Goal: Task Accomplishment & Management: Complete application form

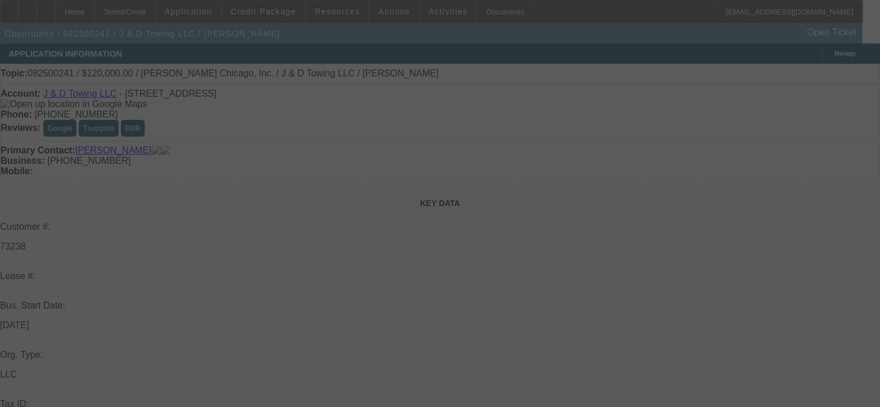
select select "0"
select select "2"
select select "0.1"
select select "4"
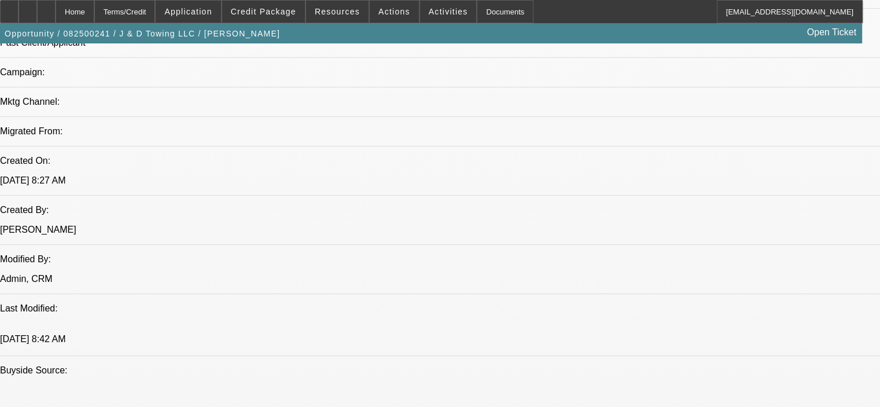
scroll to position [810, 0]
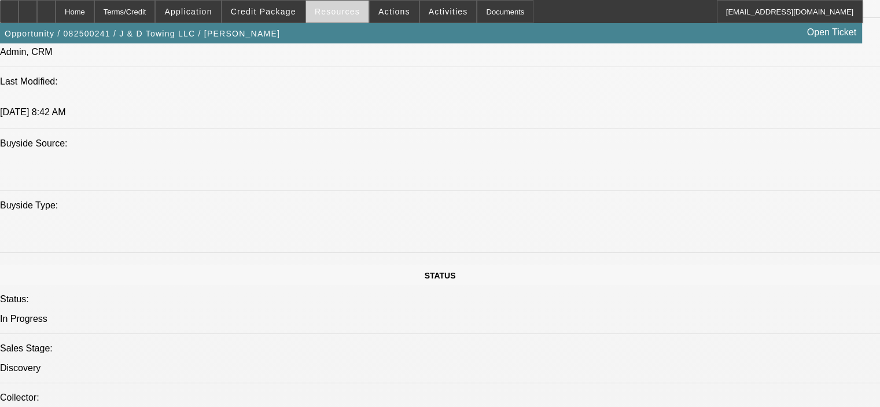
scroll to position [984, 0]
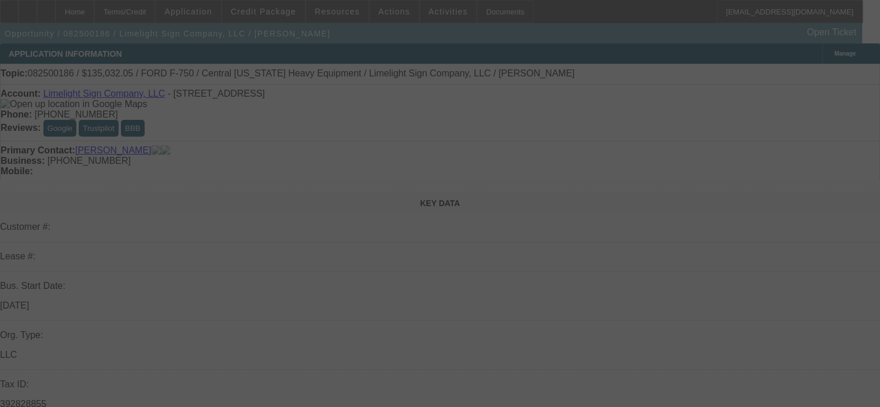
select select "0.15"
select select "2"
select select "0"
select select "6"
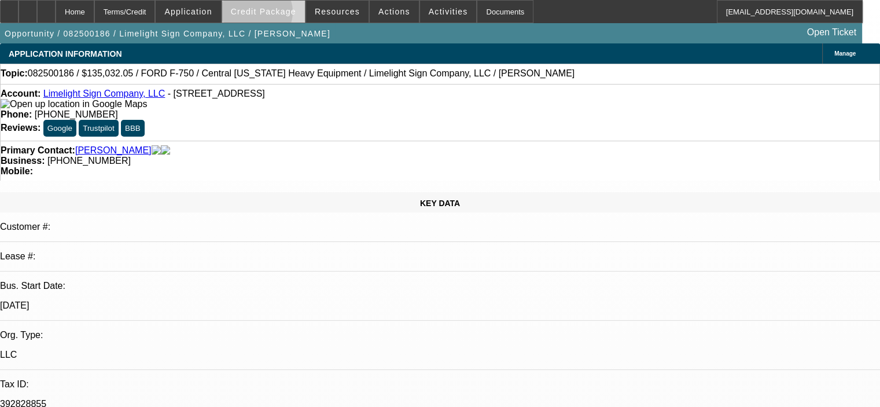
click at [273, 15] on span "Credit Package" at bounding box center [263, 11] width 65 height 9
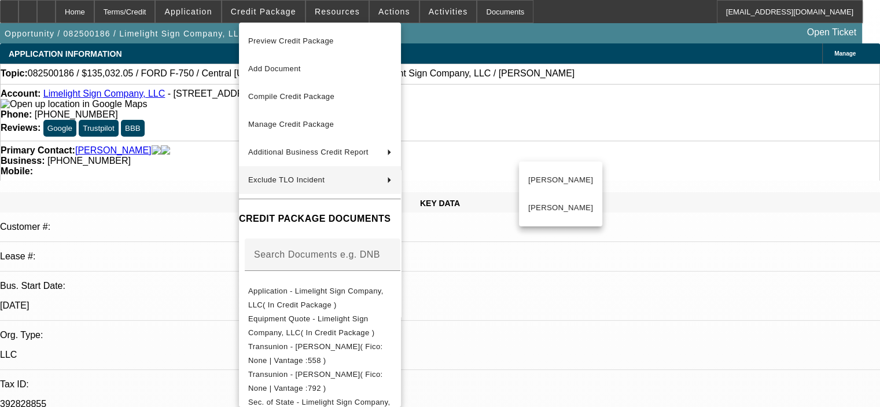
drag, startPoint x: 201, startPoint y: 136, endPoint x: 206, endPoint y: 126, distance: 11.4
click at [204, 131] on div at bounding box center [440, 203] width 880 height 407
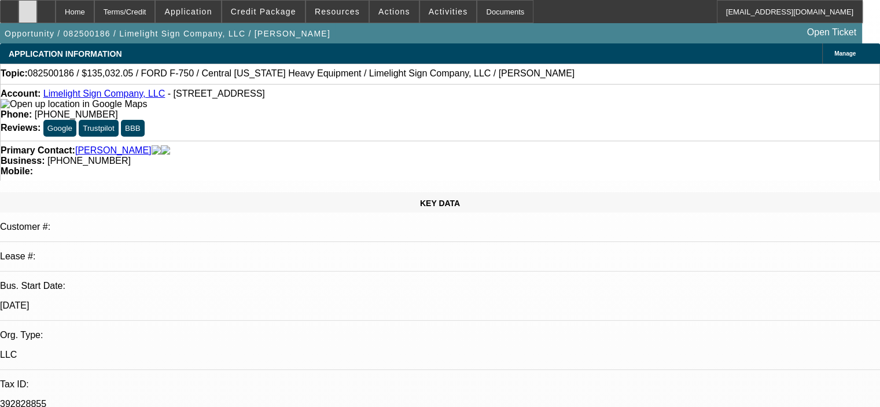
click at [37, 16] on div at bounding box center [28, 11] width 19 height 23
click at [46, 8] on icon at bounding box center [46, 8] width 0 height 0
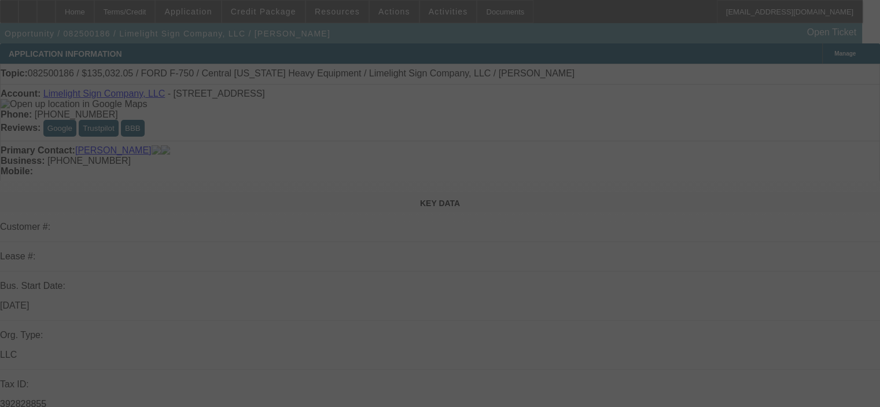
select select "0.15"
select select "2"
select select "0"
select select "6"
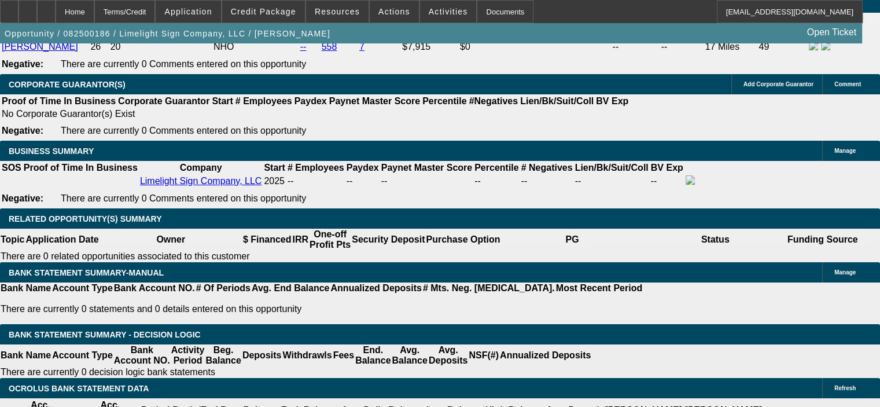
scroll to position [1794, 0]
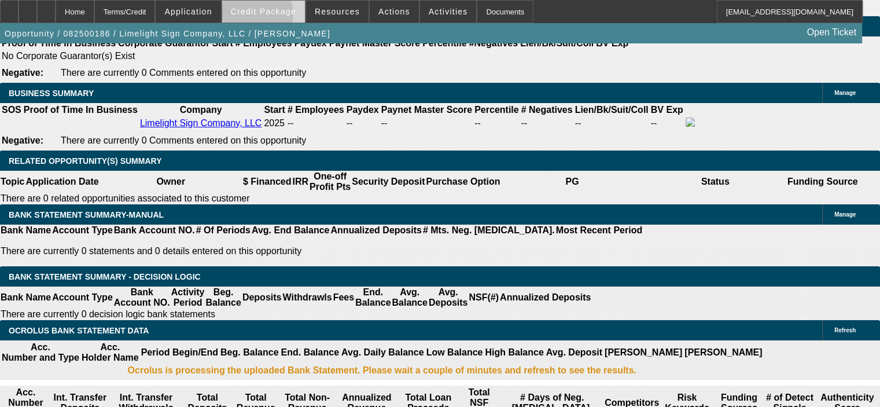
click at [272, 17] on span at bounding box center [263, 12] width 83 height 28
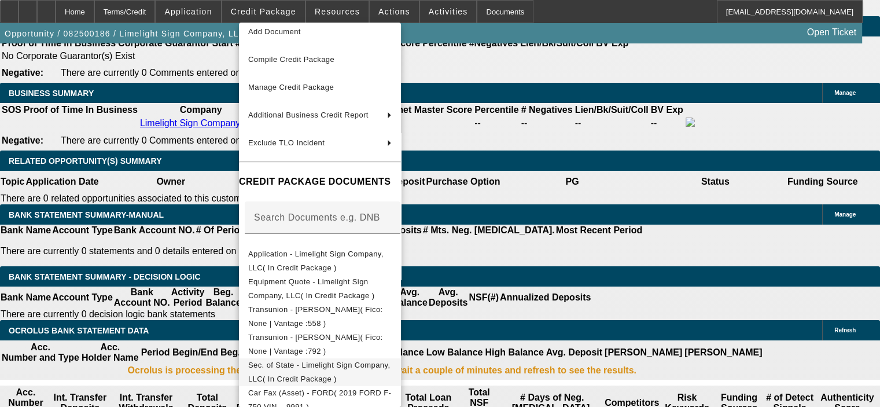
scroll to position [58, 0]
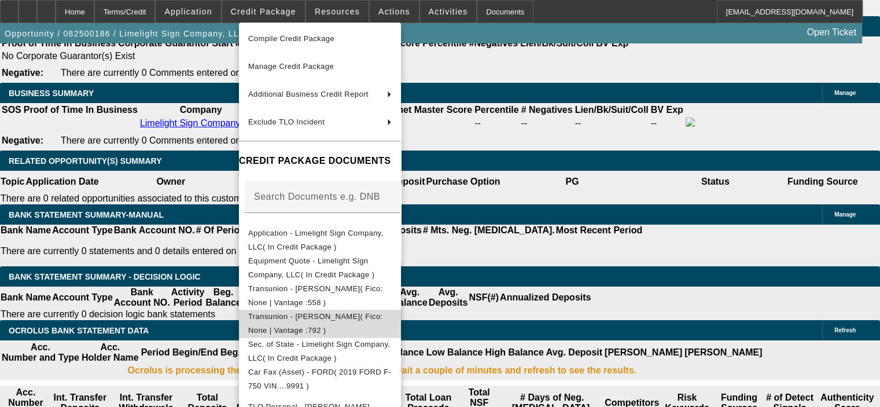
click at [347, 317] on span "Transunion - [PERSON_NAME]( Fico: None | Vantage :792 )" at bounding box center [315, 323] width 135 height 23
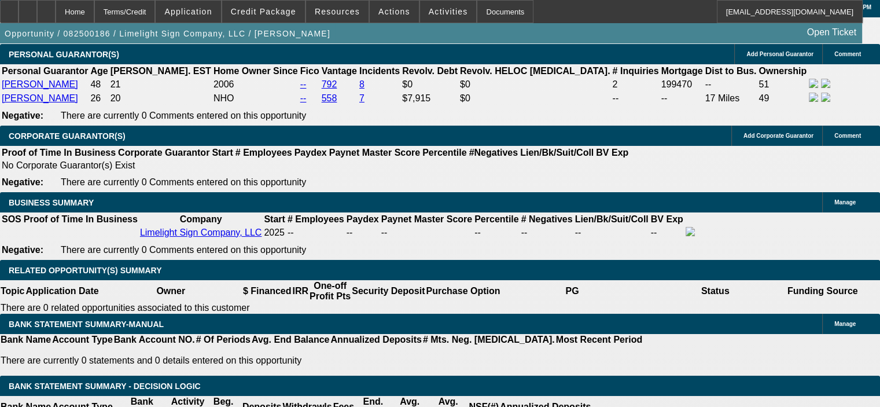
scroll to position [1678, 0]
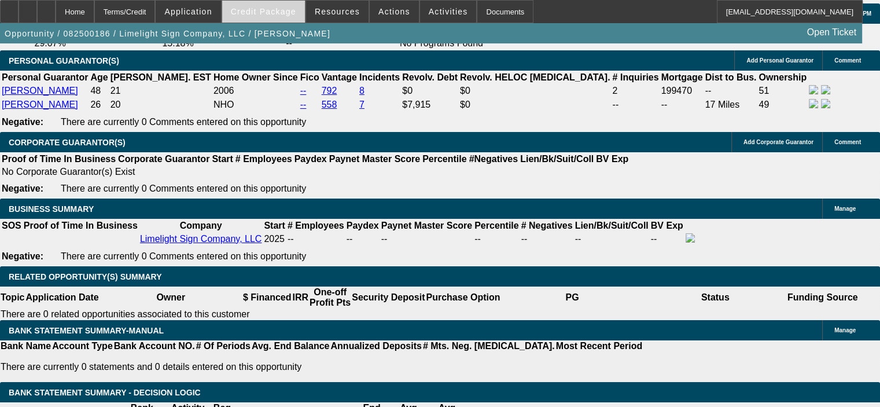
click at [273, 11] on span "Credit Package" at bounding box center [263, 11] width 65 height 9
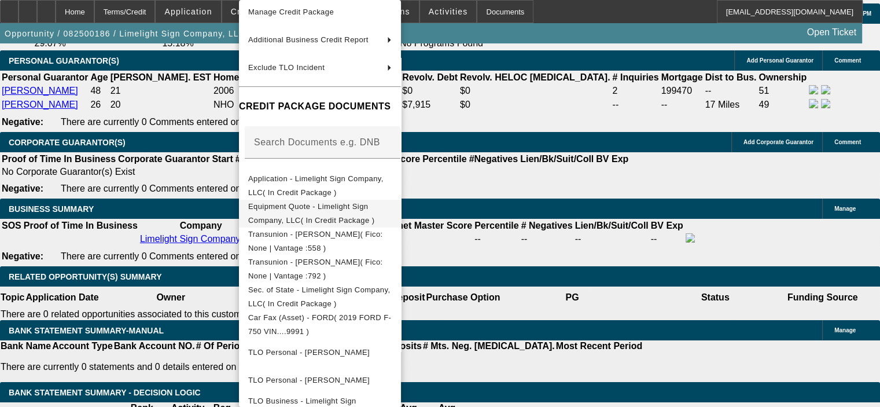
scroll to position [116, 0]
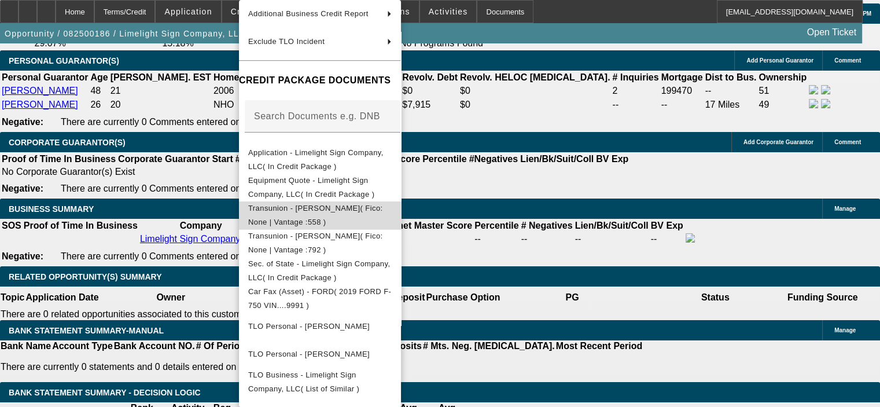
click at [338, 213] on span "Transunion - [PERSON_NAME]( Fico: None | Vantage :558 )" at bounding box center [315, 215] width 135 height 23
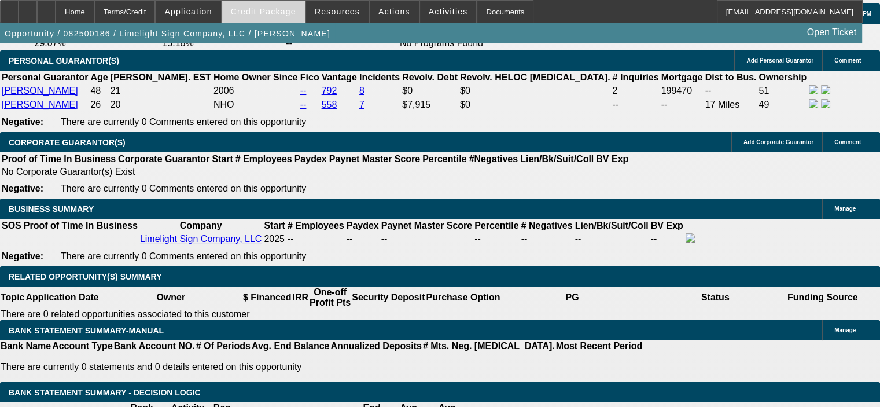
click at [269, 14] on span "Credit Package" at bounding box center [263, 11] width 65 height 9
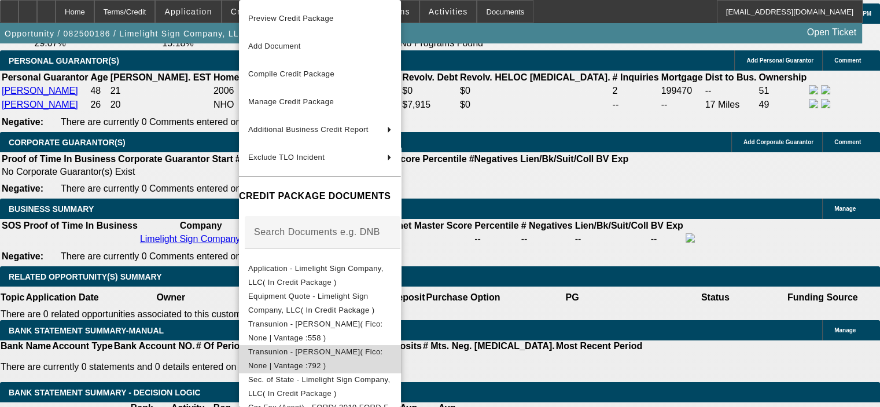
click at [336, 352] on span "Transunion - [PERSON_NAME]( Fico: None | Vantage :792 )" at bounding box center [315, 358] width 135 height 23
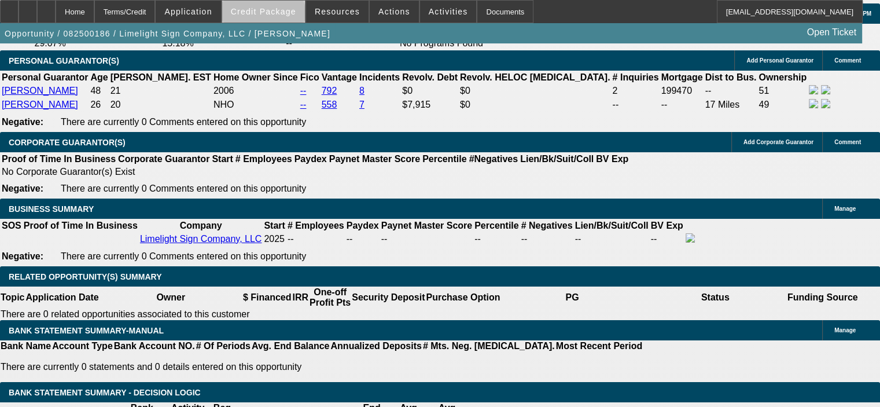
click at [280, 16] on span at bounding box center [263, 12] width 83 height 28
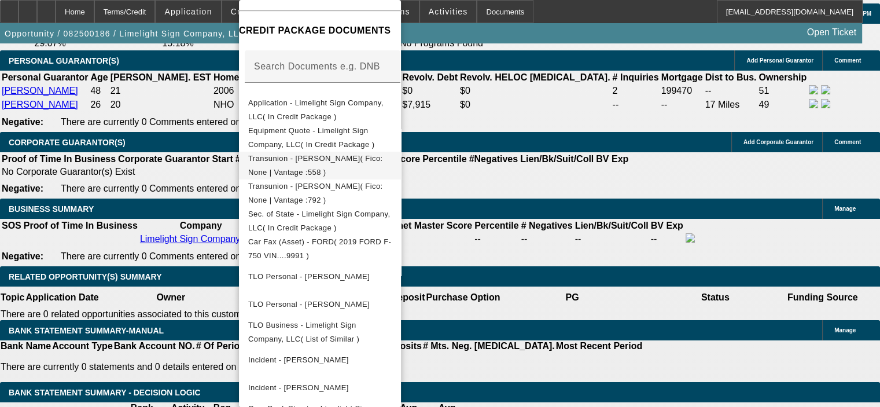
scroll to position [174, 0]
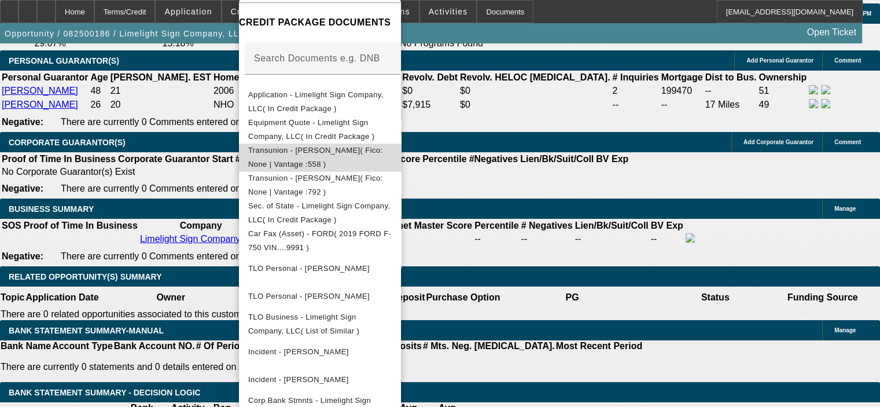
click at [360, 160] on button "Transunion - [PERSON_NAME]( Fico: None | Vantage :558 )" at bounding box center [320, 158] width 162 height 28
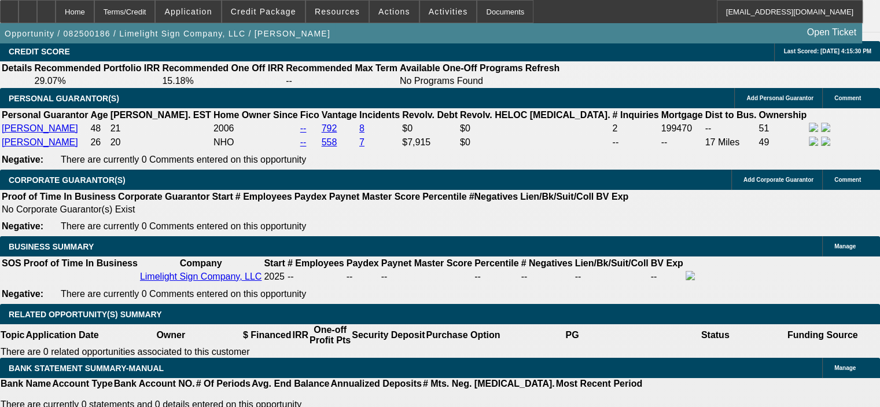
scroll to position [1620, 0]
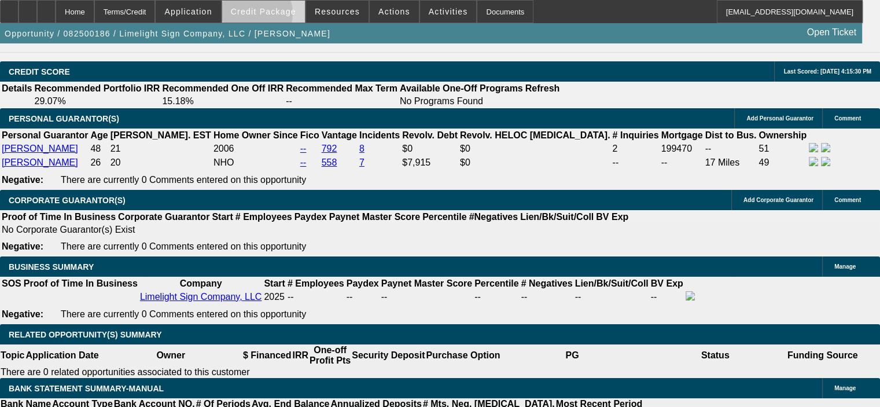
click at [269, 17] on span at bounding box center [263, 12] width 83 height 28
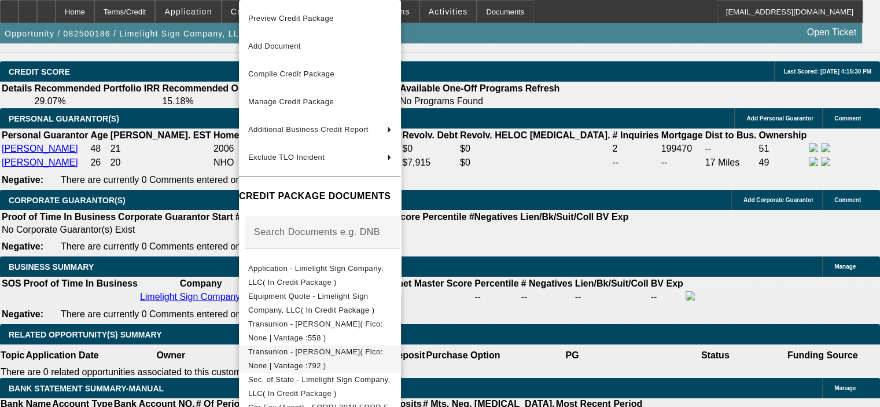
click at [317, 354] on span "Transunion - [PERSON_NAME]( Fico: None | Vantage :792 )" at bounding box center [315, 358] width 135 height 23
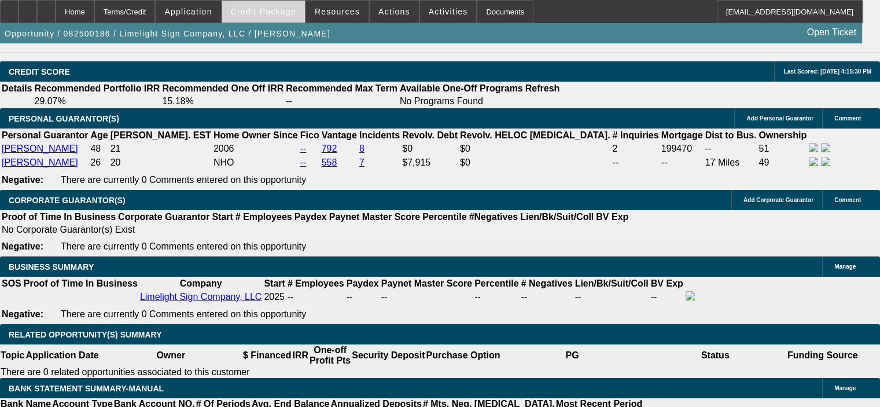
click at [275, 13] on span "Credit Package" at bounding box center [263, 11] width 65 height 9
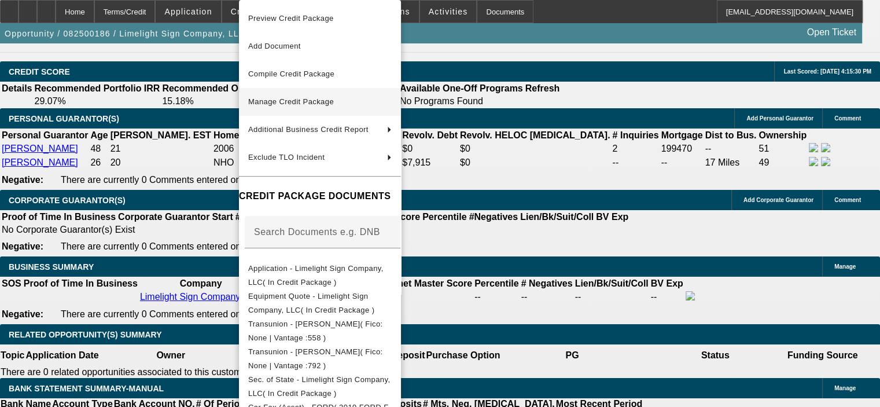
click at [308, 102] on span "Manage Credit Package" at bounding box center [291, 101] width 86 height 9
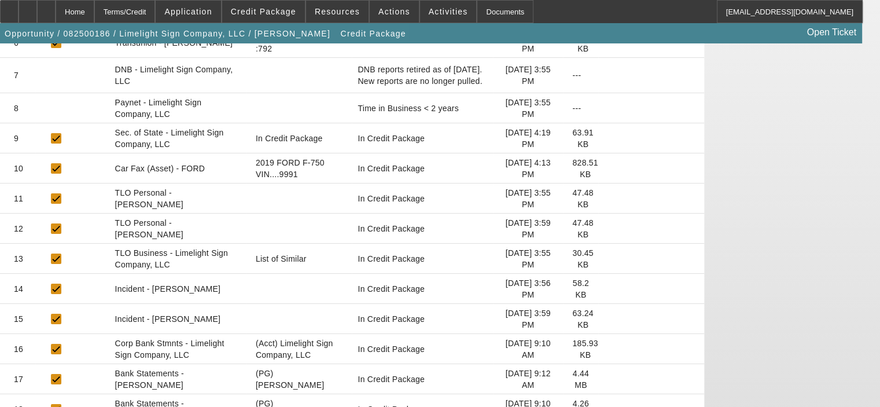
scroll to position [405, 0]
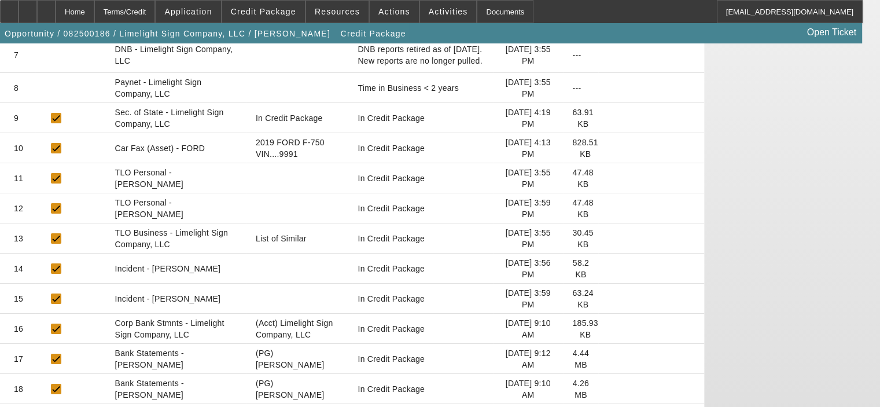
click at [608, 329] on icon at bounding box center [608, 329] width 0 height 0
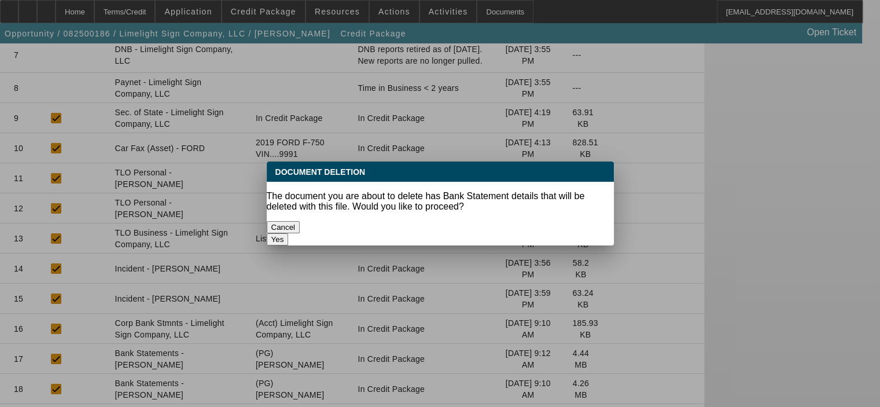
click at [289, 233] on button "Yes" at bounding box center [278, 239] width 22 height 12
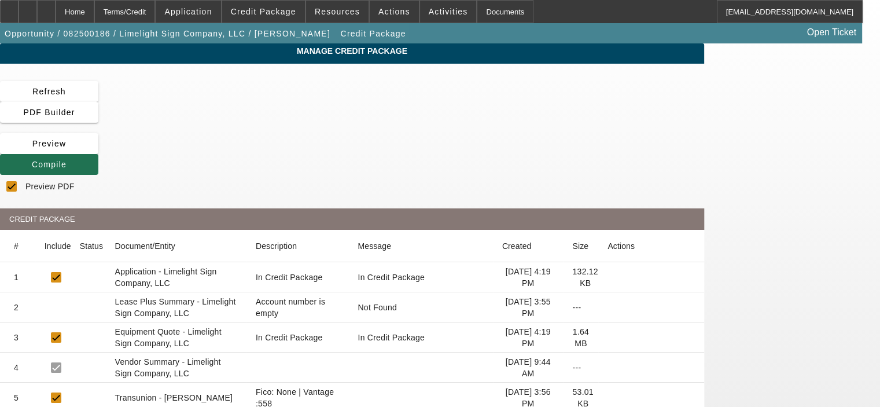
click at [67, 160] on span "Compile" at bounding box center [49, 164] width 35 height 9
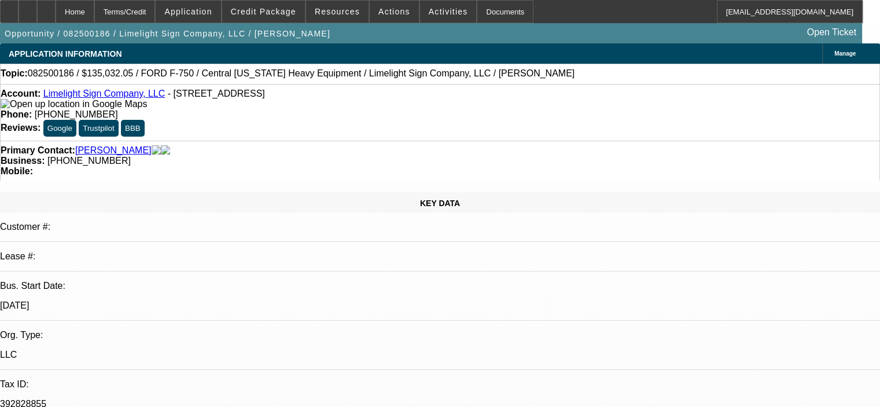
select select "0.15"
select select "2"
select select "0"
select select "6"
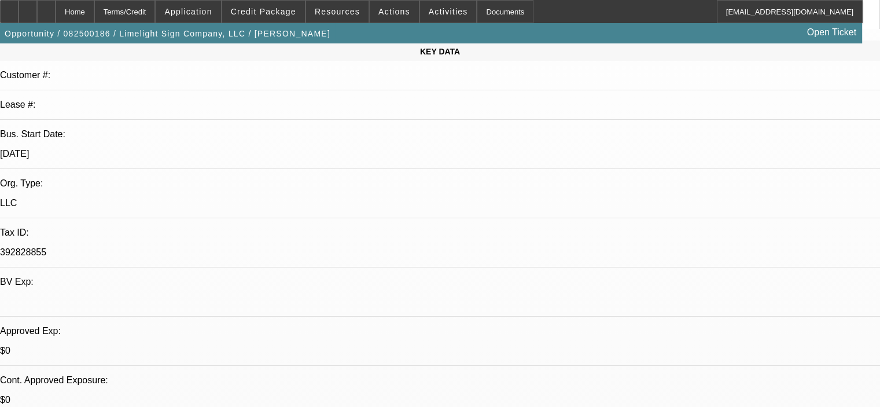
scroll to position [123, 0]
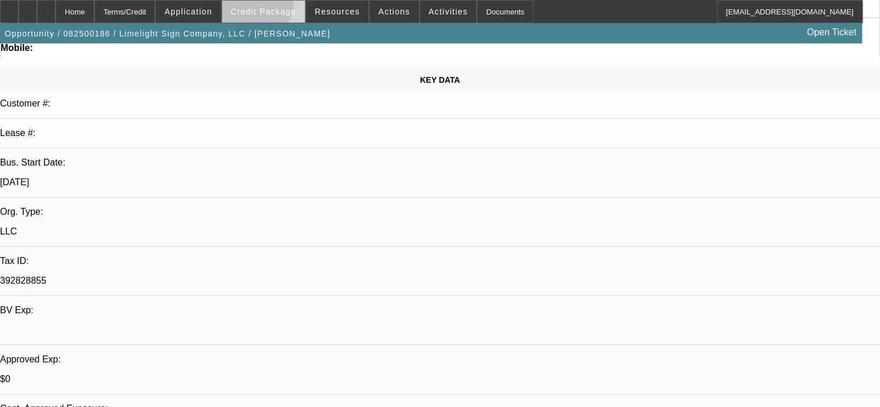
click at [266, 3] on span at bounding box center [263, 12] width 83 height 28
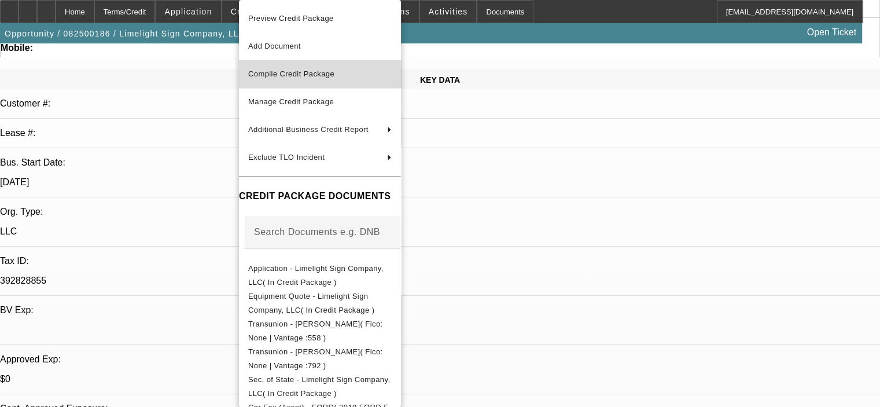
click at [295, 80] on span "Compile Credit Package" at bounding box center [320, 74] width 144 height 14
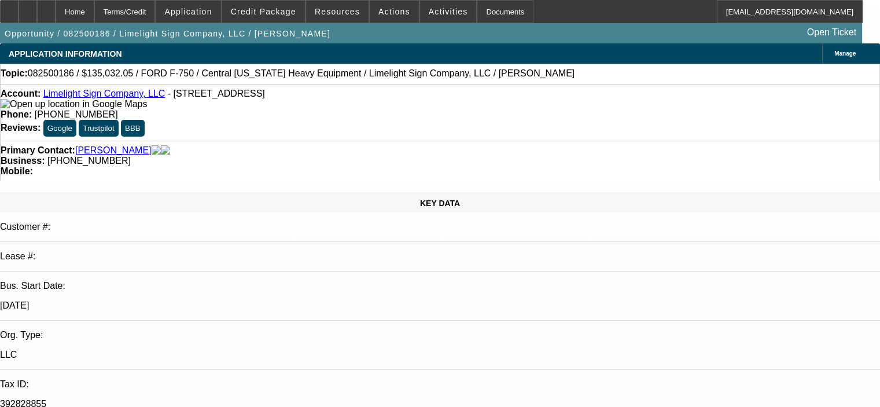
select select "0.15"
select select "2"
select select "0"
select select "6"
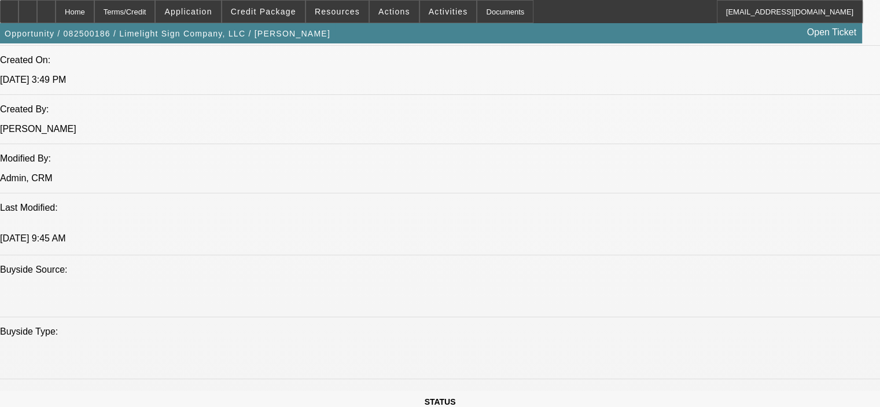
scroll to position [879, 0]
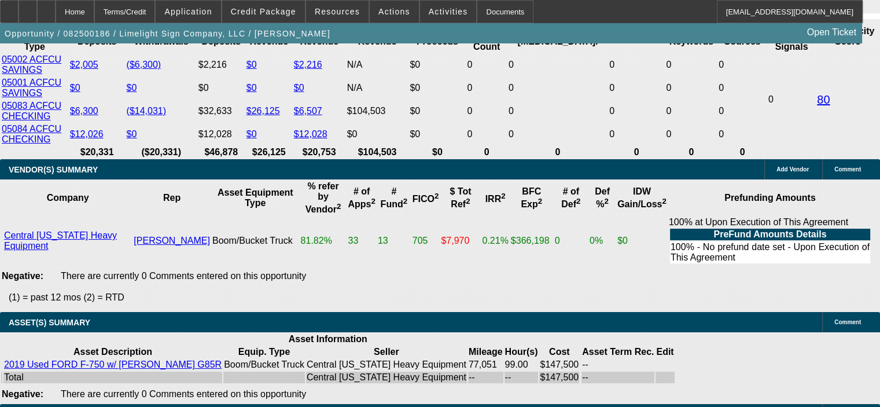
scroll to position [2210, 0]
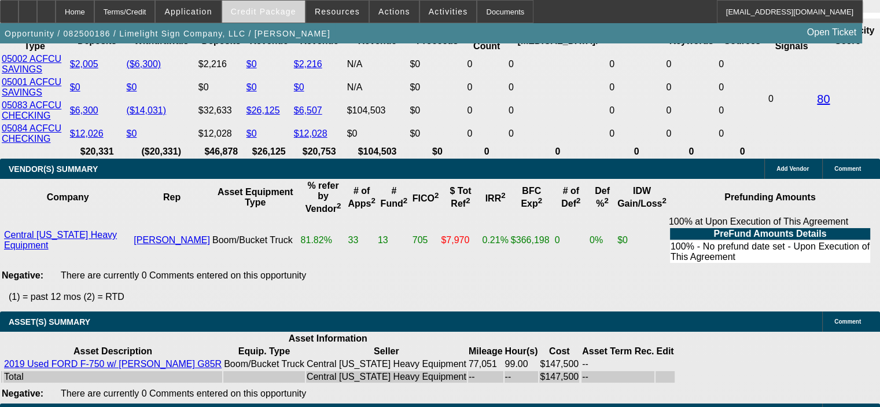
click at [287, 5] on span at bounding box center [263, 12] width 83 height 28
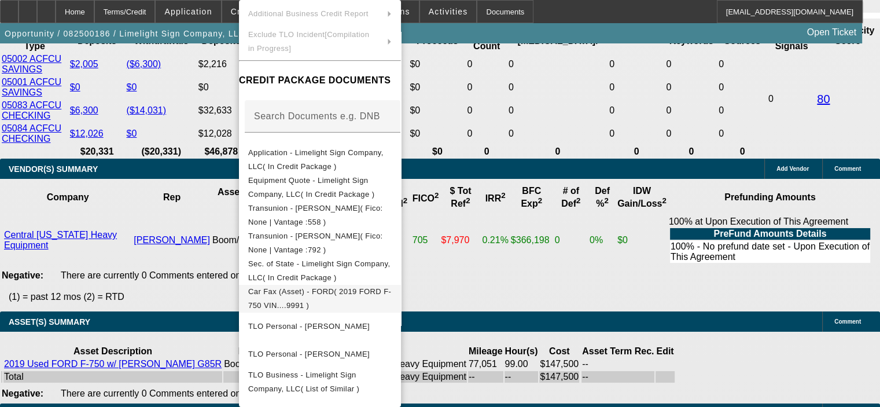
scroll to position [174, 0]
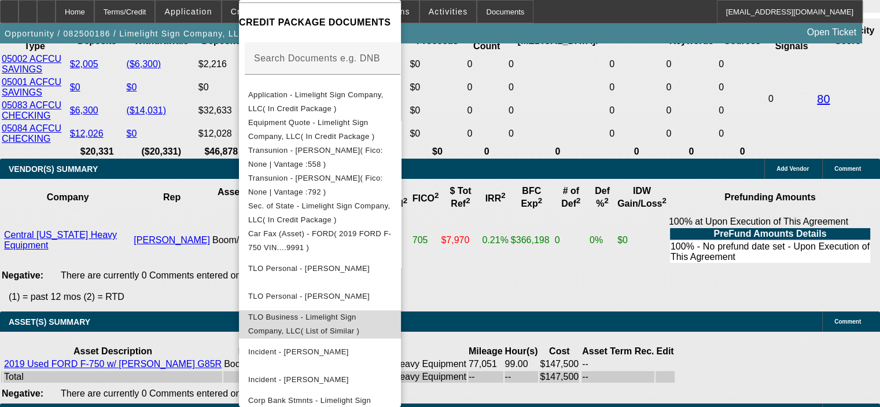
click at [353, 321] on span "TLO Business - Limelight Sign Company, LLC( List of Similar )" at bounding box center [303, 324] width 111 height 23
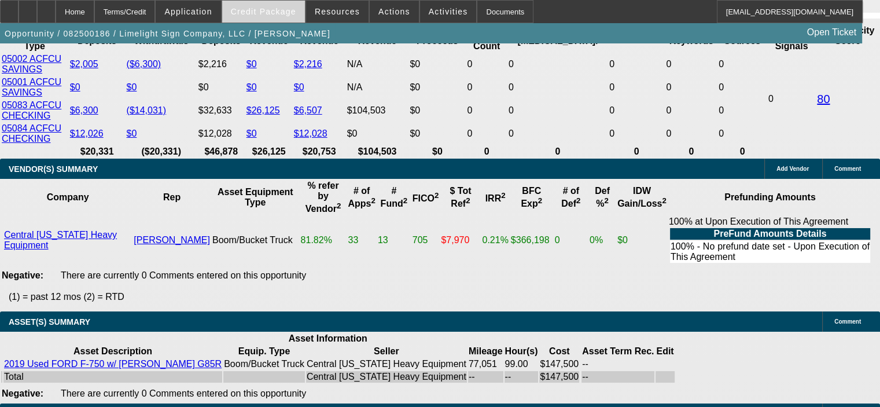
click at [299, 11] on span at bounding box center [263, 12] width 83 height 28
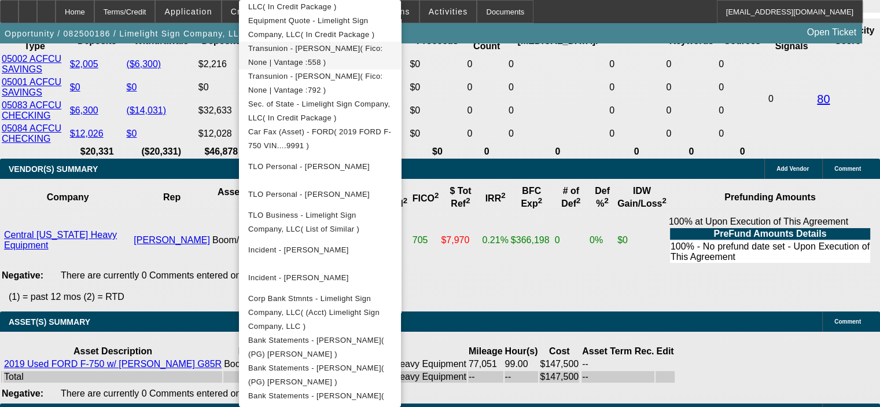
scroll to position [289, 0]
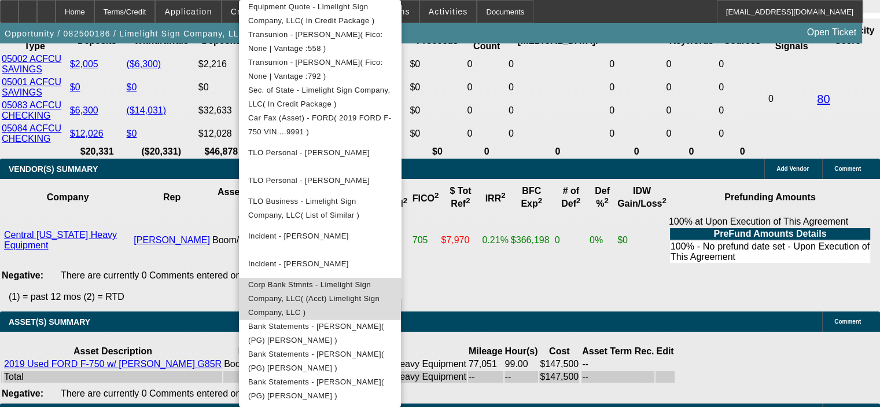
click at [332, 282] on span "Corp Bank Stmnts - Limelight Sign Company, LLC( (Acct) Limelight Sign Company, …" at bounding box center [313, 298] width 131 height 36
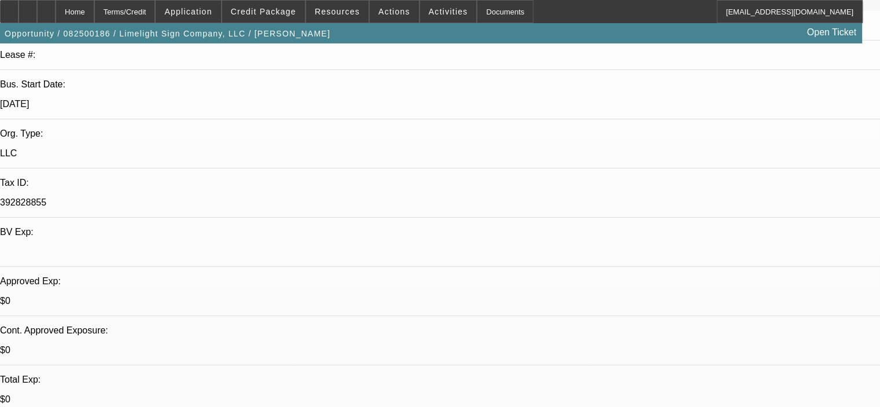
scroll to position [0, 0]
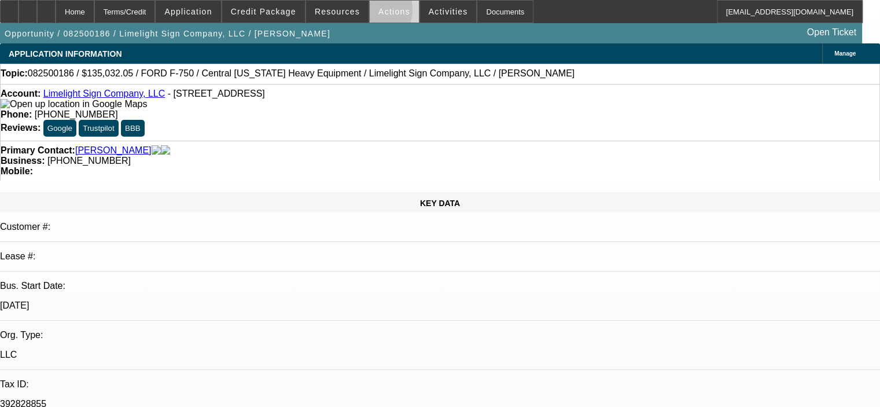
click at [370, 12] on span at bounding box center [394, 12] width 49 height 28
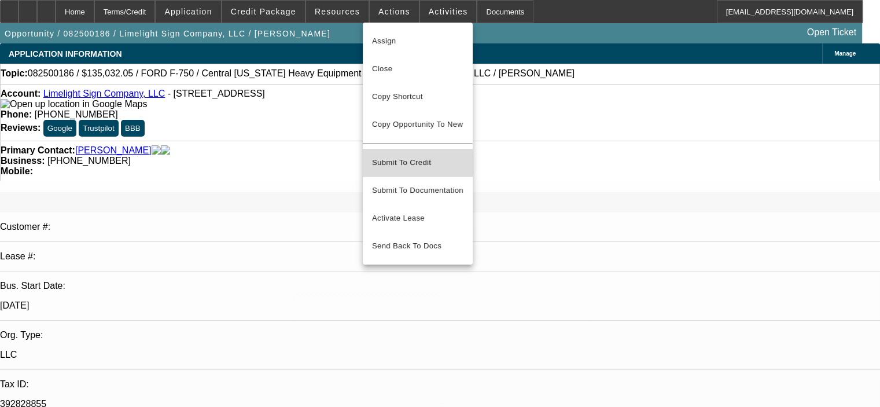
click at [401, 156] on span "Submit To Credit" at bounding box center [417, 163] width 91 height 14
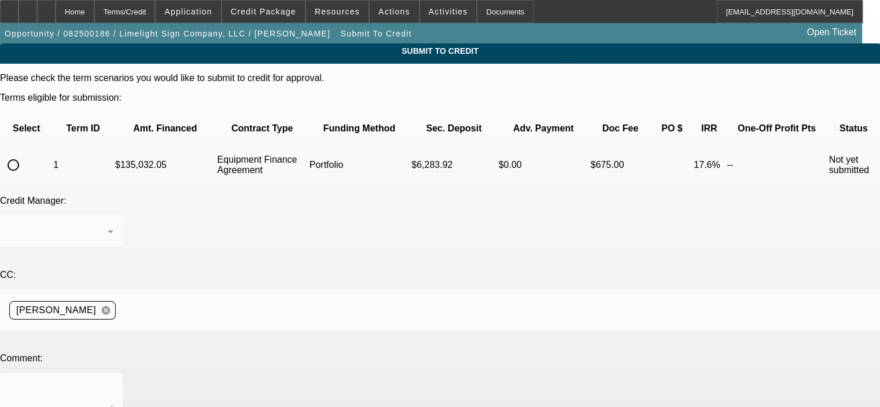
click at [25, 153] on input "radio" at bounding box center [13, 164] width 23 height 23
radio input "true"
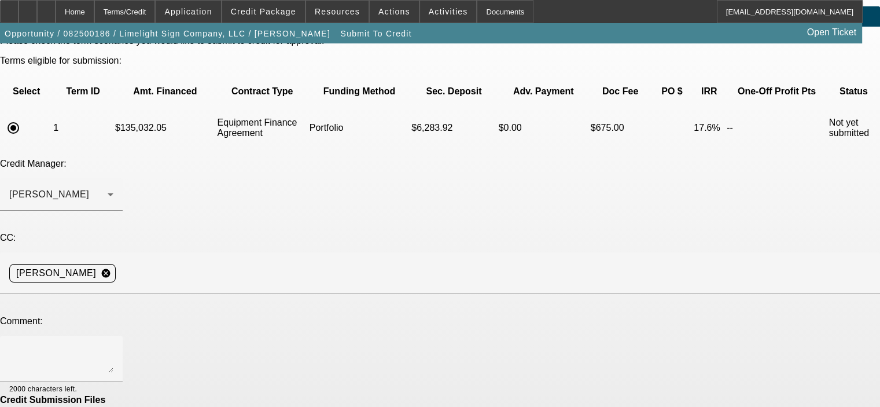
scroll to position [58, 0]
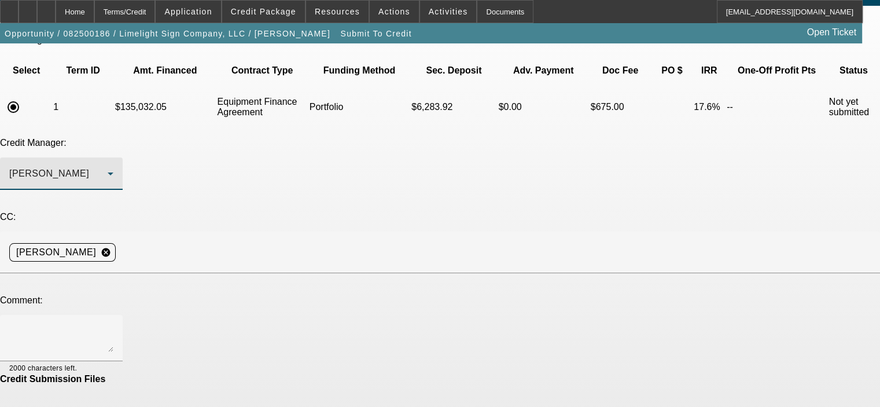
click at [117, 167] on icon at bounding box center [111, 174] width 14 height 14
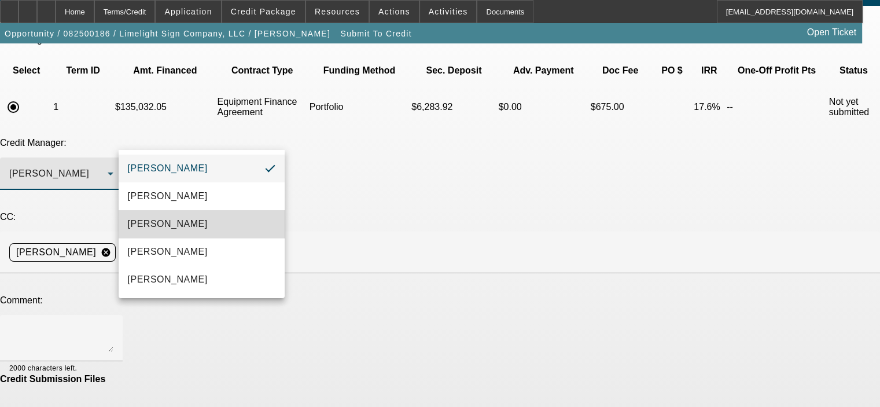
click at [223, 229] on mat-option "[PERSON_NAME]" at bounding box center [202, 224] width 166 height 28
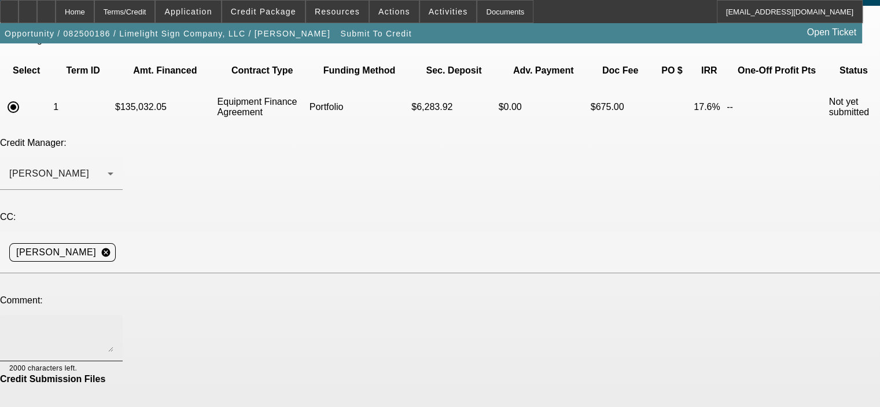
click at [113, 315] on div at bounding box center [61, 338] width 104 height 46
paste textarea "After 29 years of experience in the sign industry, [PERSON_NAME] has started up…"
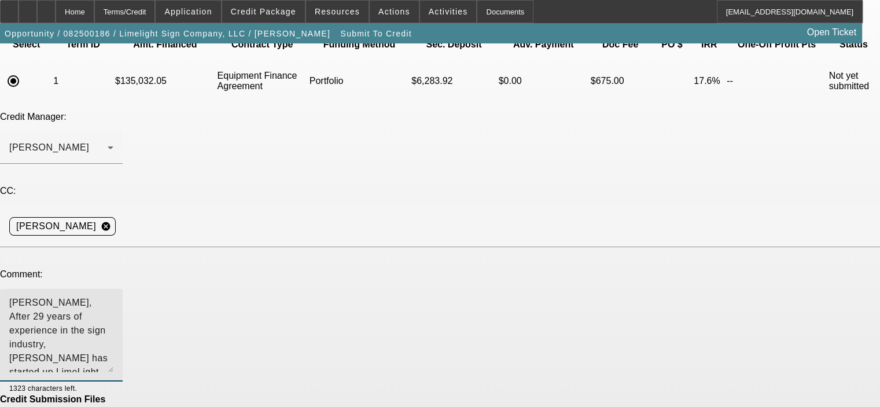
scroll to position [0, 0]
drag, startPoint x: 549, startPoint y: 226, endPoint x: 553, endPoint y: 299, distance: 72.5
click at [123, 299] on div "[PERSON_NAME], After 29 years of experience in the sign industry, [PERSON_NAME]…" at bounding box center [61, 348] width 123 height 119
click at [113, 298] on textarea "[PERSON_NAME], After 29 years of experience in the sign industry, [PERSON_NAME]…" at bounding box center [61, 348] width 104 height 100
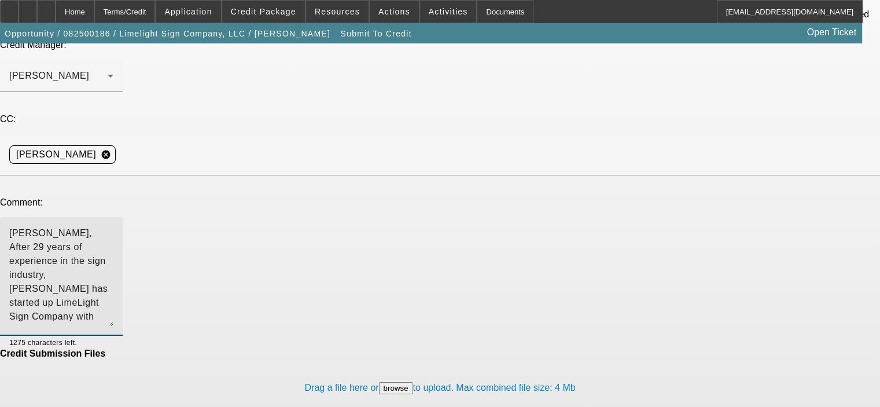
scroll to position [156, 0]
type textarea "[PERSON_NAME], After 29 years of experience in the sign industry, [PERSON_NAME]…"
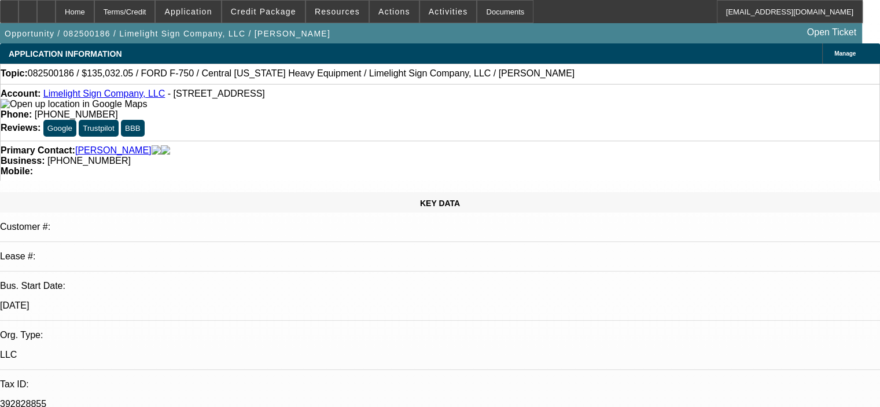
select select "0.15"
select select "2"
select select "0"
select select "6"
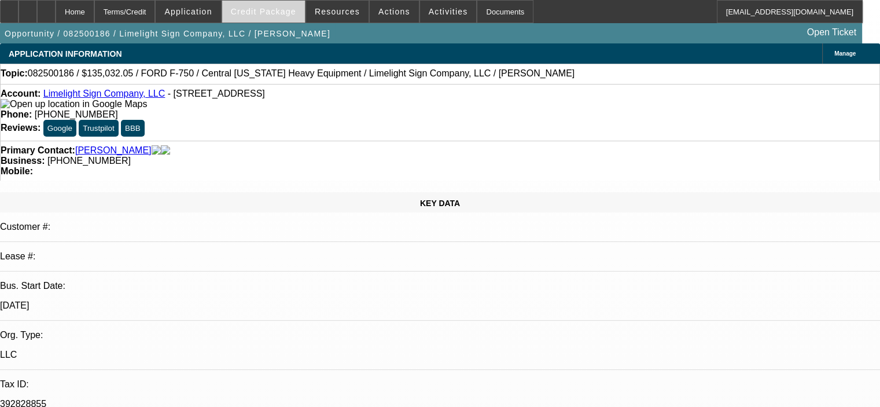
click at [270, 17] on span at bounding box center [263, 12] width 83 height 28
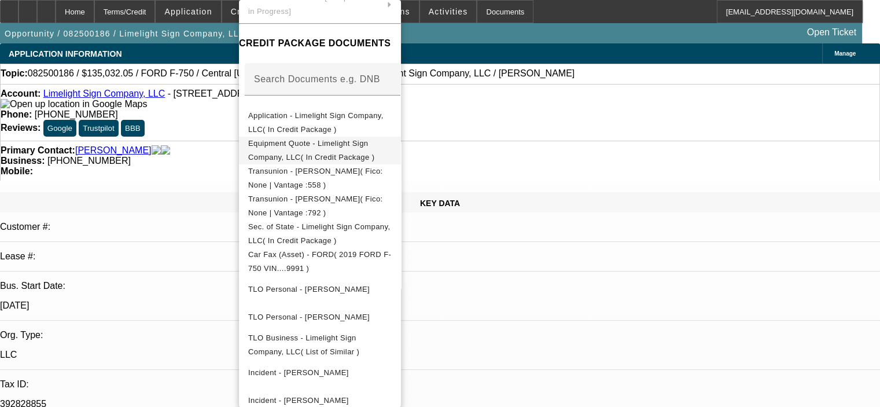
scroll to position [174, 0]
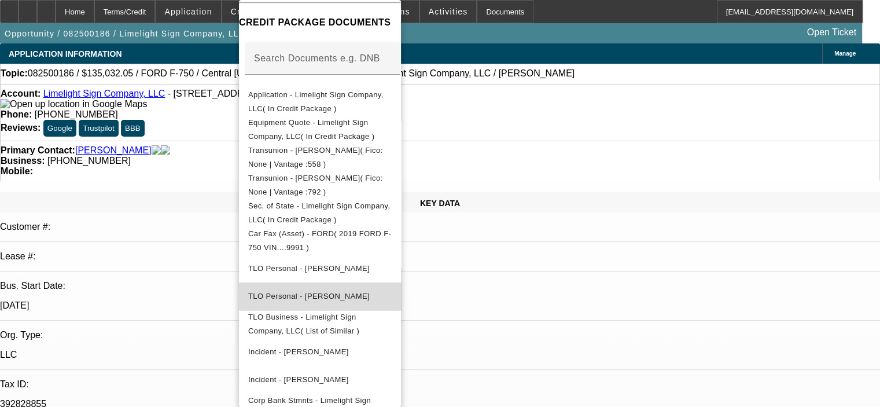
click at [392, 289] on span "TLO Personal - [PERSON_NAME]" at bounding box center [320, 296] width 144 height 14
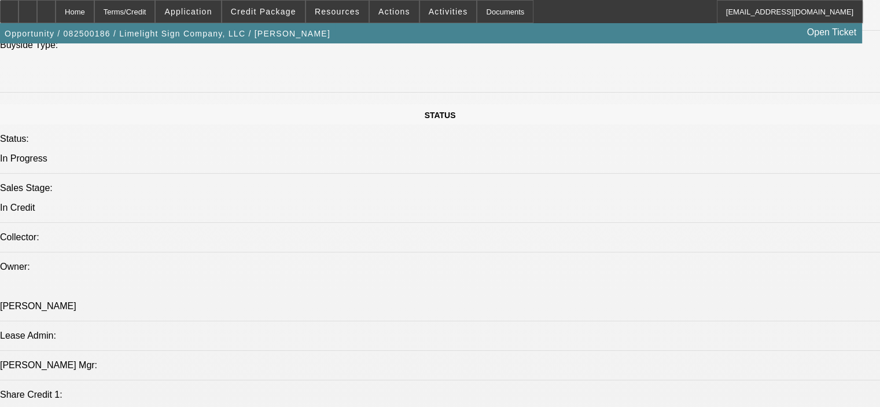
scroll to position [1174, 0]
